Goal: Check status: Check status

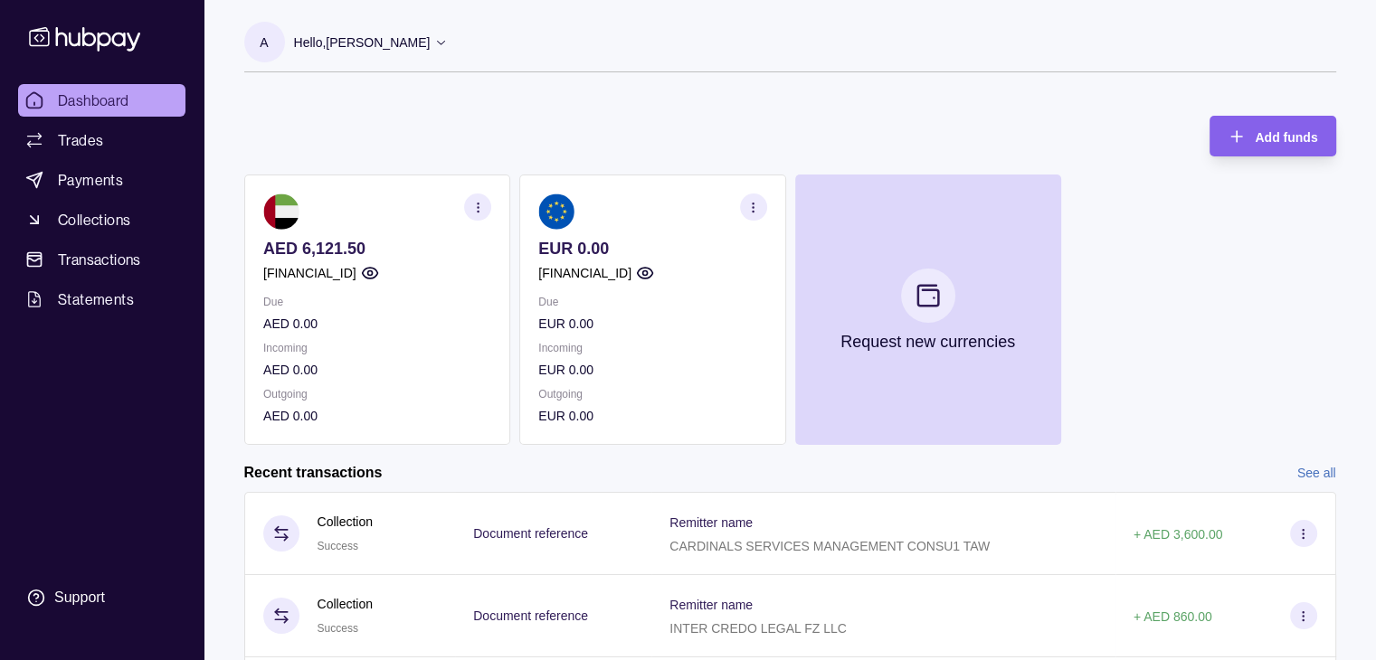
click at [364, 251] on p "AED 6,121.50" at bounding box center [377, 249] width 228 height 20
click at [286, 247] on p "AED 6,121.50" at bounding box center [377, 249] width 228 height 20
click at [406, 245] on p "AED 6,121.50" at bounding box center [377, 249] width 228 height 20
